Goal: Task Accomplishment & Management: Complete application form

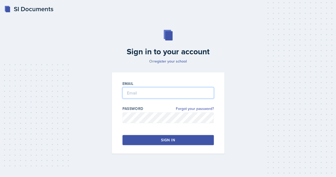
type input "[EMAIL_ADDRESS][DOMAIN_NAME]"
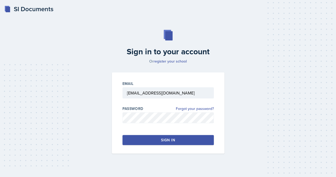
click at [168, 138] on div "Sign in" at bounding box center [168, 139] width 14 height 5
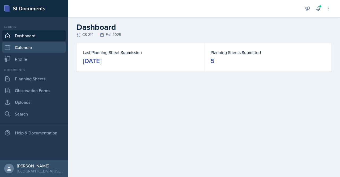
drag, startPoint x: 42, startPoint y: 44, endPoint x: 30, endPoint y: 48, distance: 12.2
click at [30, 48] on link "Calendar" at bounding box center [34, 47] width 64 height 11
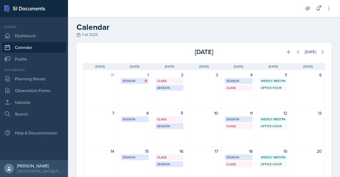
scroll to position [8, 0]
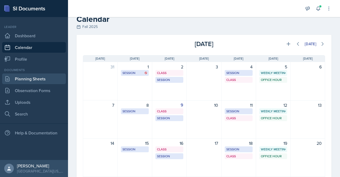
click at [55, 78] on link "Planning Sheets" at bounding box center [34, 78] width 64 height 11
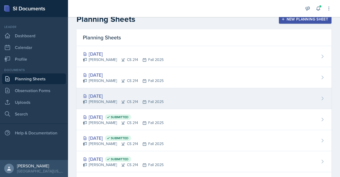
click at [102, 95] on div "[DATE]" at bounding box center [123, 95] width 81 height 7
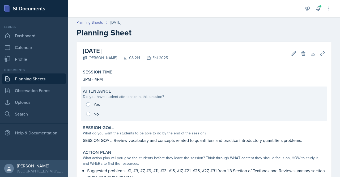
click at [87, 104] on div "Yes No" at bounding box center [204, 108] width 242 height 19
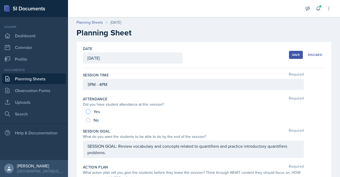
click at [87, 109] on input "Yes" at bounding box center [88, 111] width 4 height 4
radio input "true"
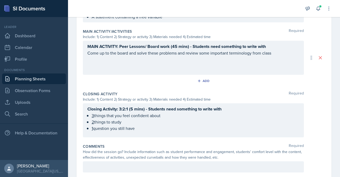
scroll to position [305, 0]
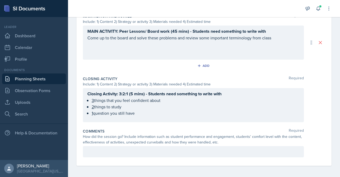
click at [168, 152] on p at bounding box center [193, 151] width 212 height 6
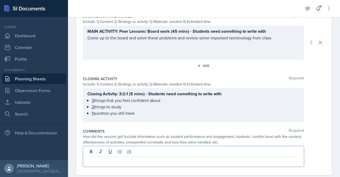
scroll to position [314, 0]
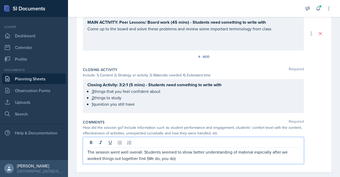
click at [258, 151] on p "The session went well overall. Students seemed to show better understanding of …" at bounding box center [193, 155] width 212 height 13
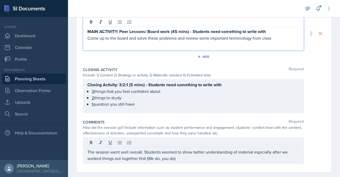
drag, startPoint x: 258, startPoint y: 151, endPoint x: 286, endPoint y: 36, distance: 118.6
click at [286, 36] on div "MAIN ACTIVITY: Peer Lessons/ Board work (45 mins) - Students need something to …" at bounding box center [193, 37] width 212 height 19
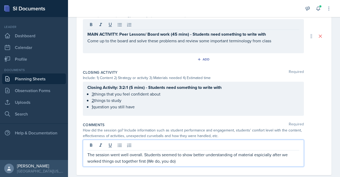
click at [261, 144] on div "The session went well overall. Students seemed to show better understanding of …" at bounding box center [193, 152] width 221 height 27
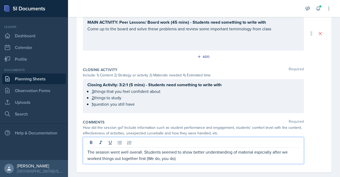
click at [262, 151] on p "The session went well overall. Students seemed to show better understanding of …" at bounding box center [193, 155] width 212 height 13
click at [194, 153] on p "The session went well overall. Students seemed to show better understanding of …" at bounding box center [193, 155] width 212 height 13
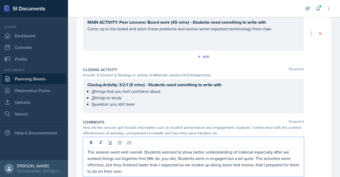
click at [214, 163] on p "The session went well overall. Students seemed to show better understanding of …" at bounding box center [193, 162] width 212 height 26
click at [184, 171] on p "The session went well overall. Students seemed to show better understanding of …" at bounding box center [193, 162] width 212 height 26
click at [198, 169] on p "The session went well overall. Students seemed to show better understanding of …" at bounding box center [193, 162] width 212 height 26
click at [186, 172] on p "The session went well overall. Students seemed to show better understanding of …" at bounding box center [193, 162] width 212 height 26
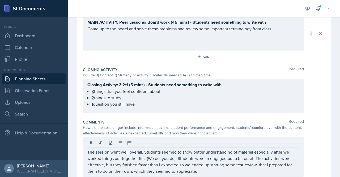
click at [239, 139] on div at bounding box center [193, 143] width 212 height 9
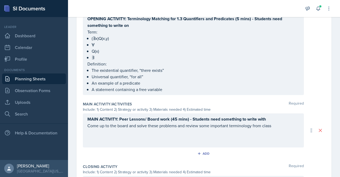
scroll to position [0, 0]
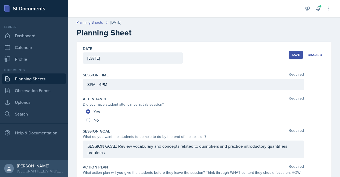
click at [289, 54] on button "Save" at bounding box center [296, 55] width 14 height 8
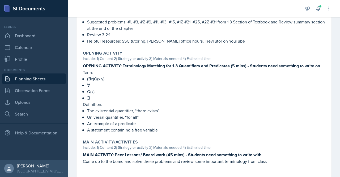
scroll to position [277, 0]
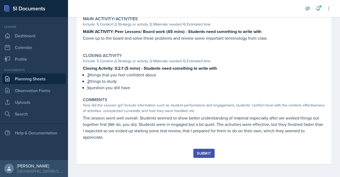
click at [205, 154] on div "Submit" at bounding box center [204, 153] width 14 height 4
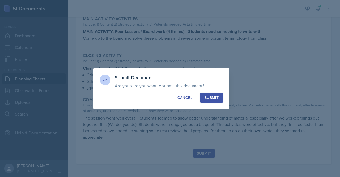
click at [221, 95] on button "Submit" at bounding box center [211, 97] width 23 height 10
radio input "true"
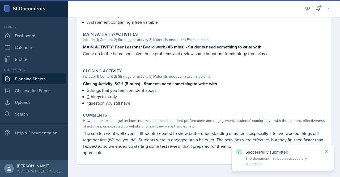
scroll to position [262, 0]
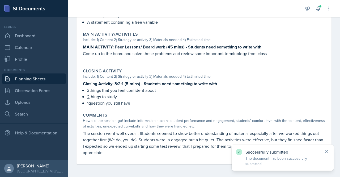
click at [325, 151] on icon at bounding box center [326, 151] width 5 height 5
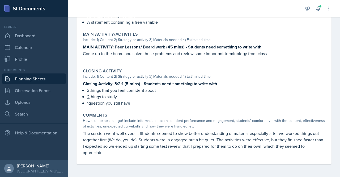
click at [26, 76] on link "Planning Sheets" at bounding box center [34, 78] width 64 height 11
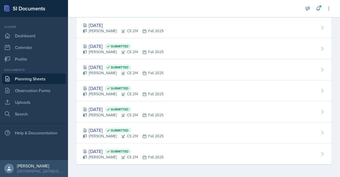
scroll to position [57, 0]
